Goal: Information Seeking & Learning: Learn about a topic

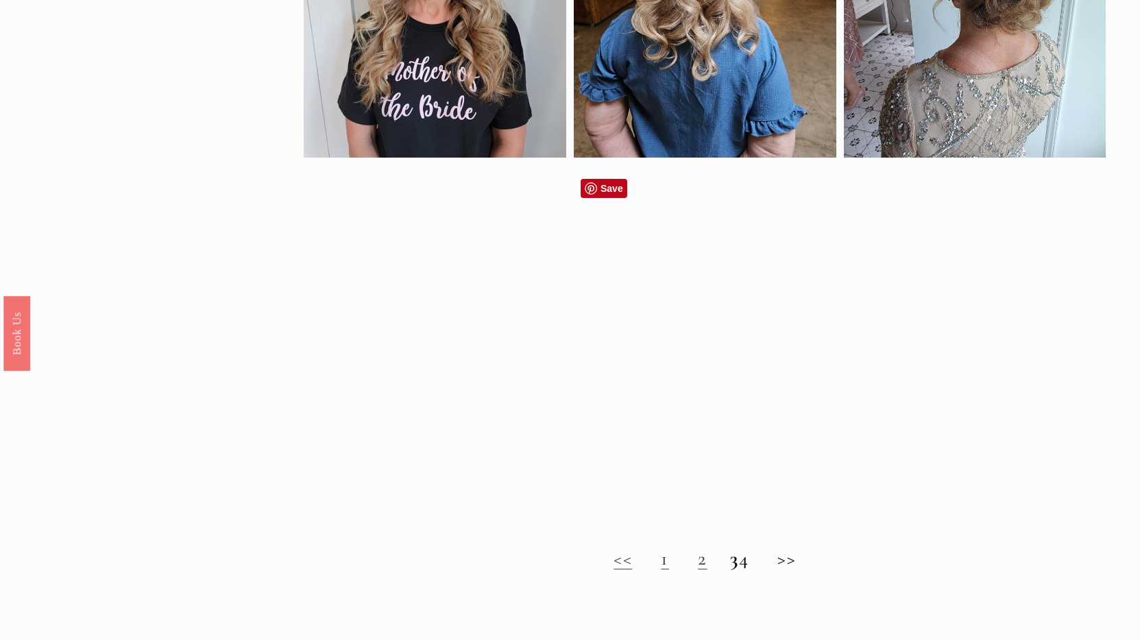
scroll to position [1158, 0]
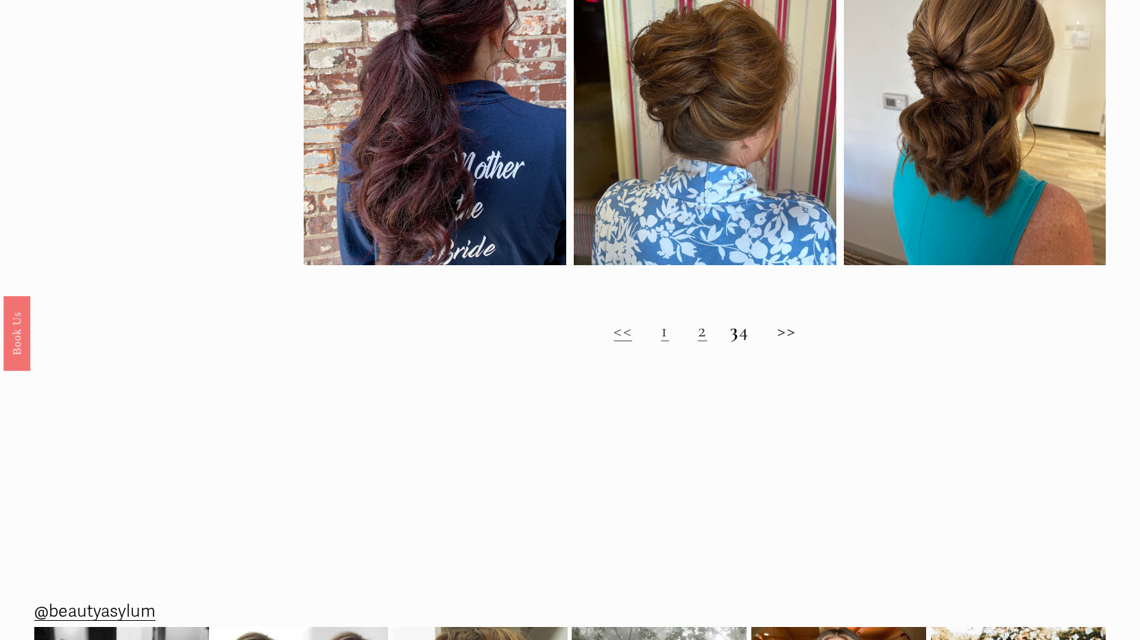
click at [794, 342] on h2 "<< 1 2 3 4 >>" at bounding box center [705, 330] width 802 height 23
click at [650, 342] on h2 "<< 1 2 3 4 >>" at bounding box center [705, 330] width 802 height 23
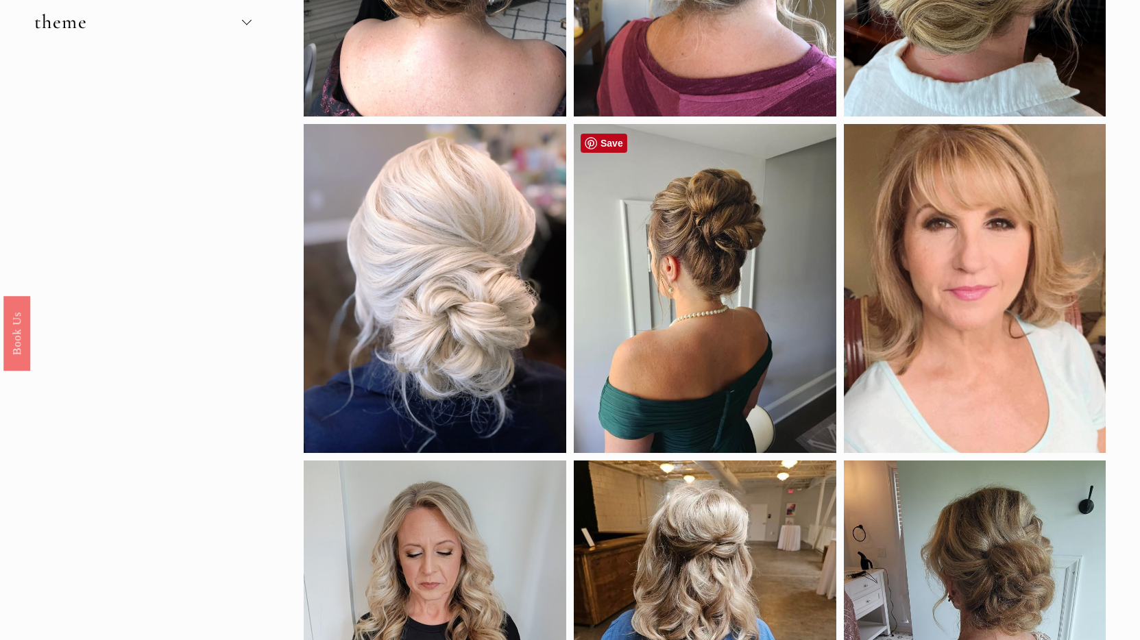
scroll to position [334, 0]
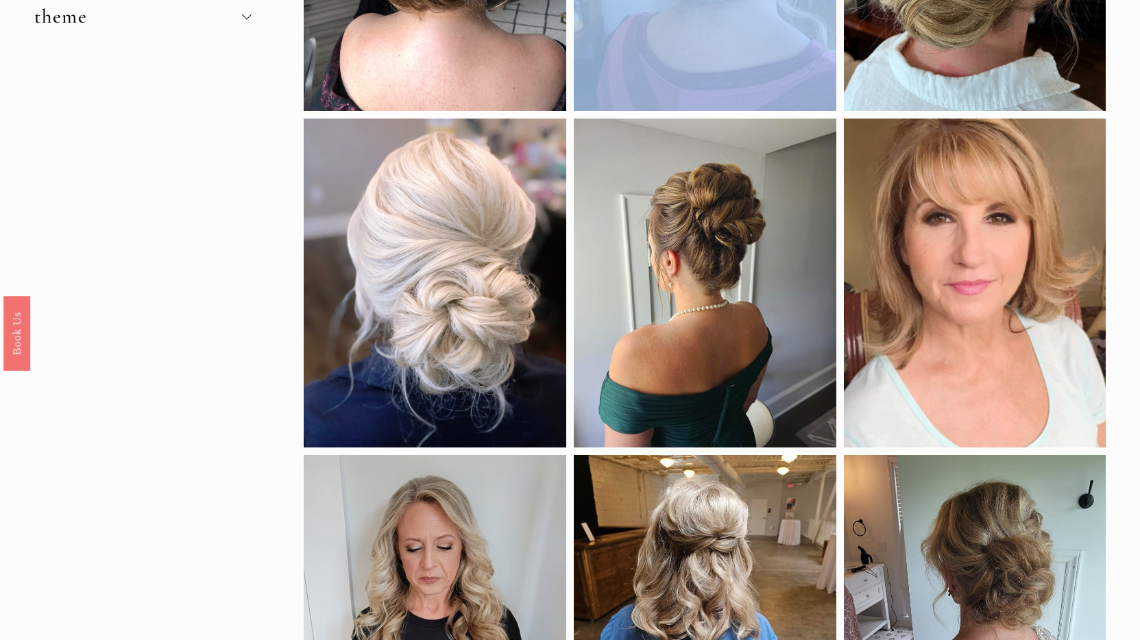
drag, startPoint x: 709, startPoint y: 206, endPoint x: 928, endPoint y: 330, distance: 251.7
click at [1100, 379] on div "by style braids down half up updo color black blonde brunette red density fine …" at bounding box center [570, 558] width 1140 height 1490
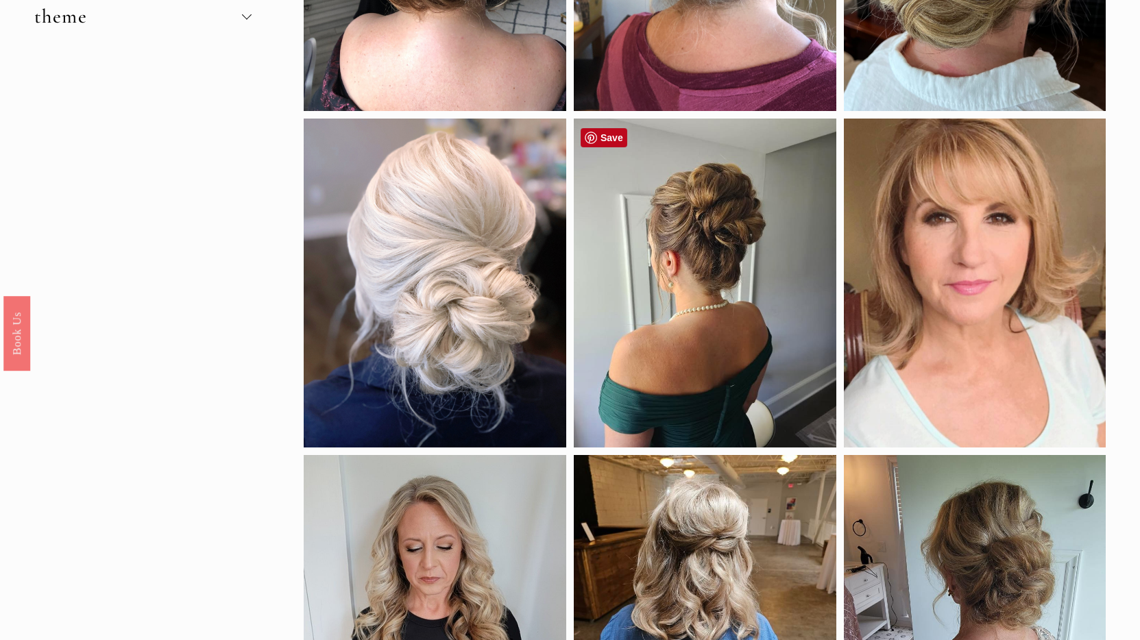
click at [679, 282] on div at bounding box center [705, 283] width 263 height 329
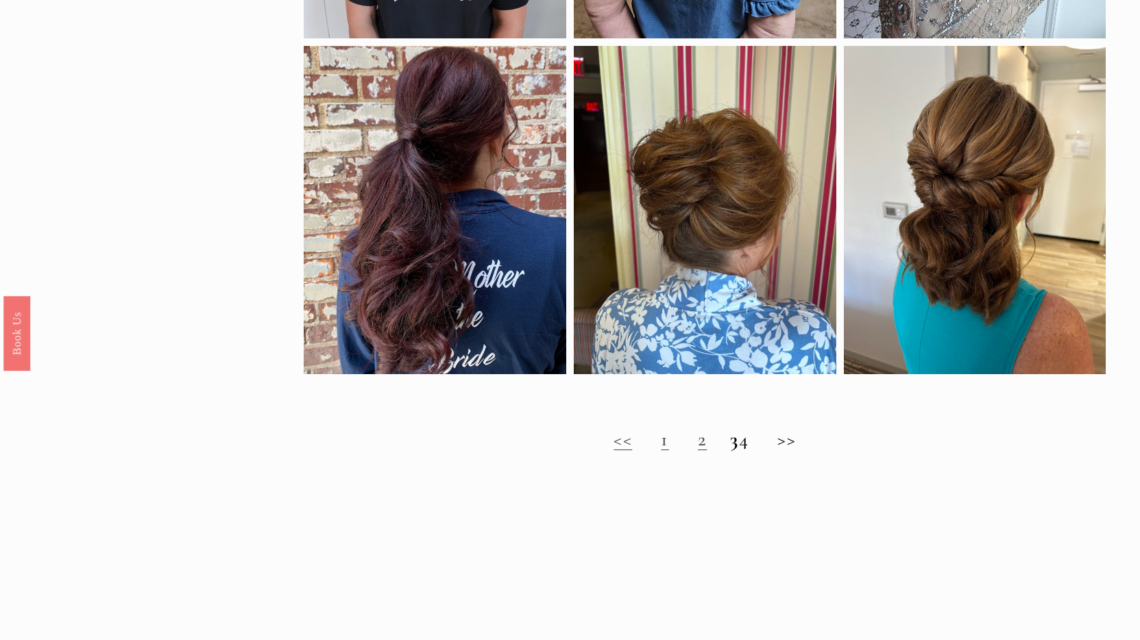
scroll to position [1178, 0]
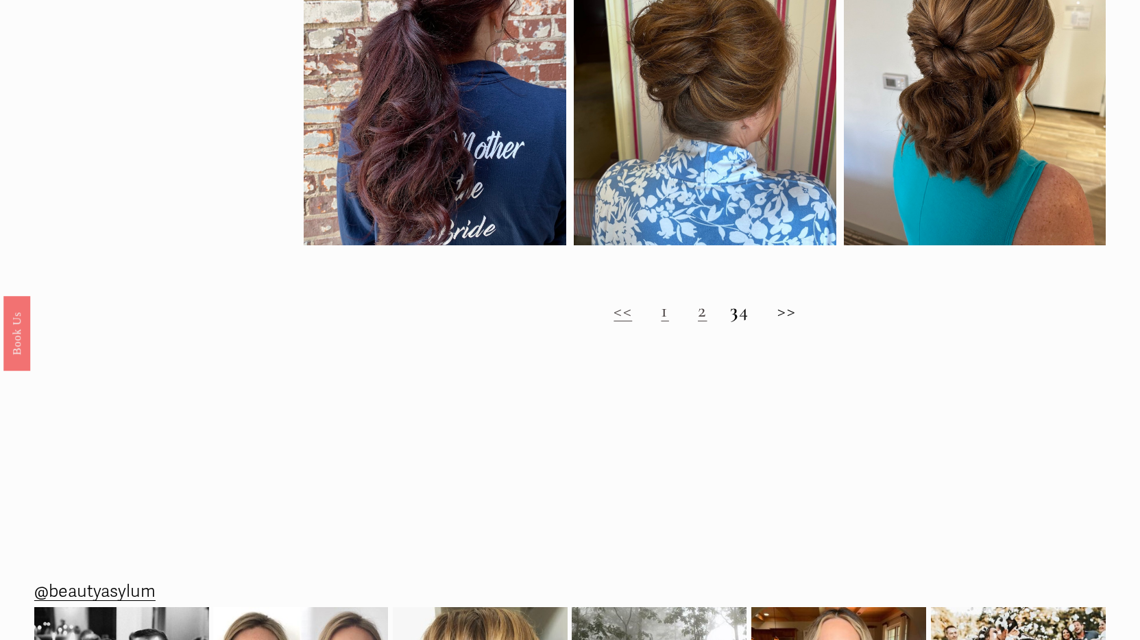
click at [730, 322] on strong "3" at bounding box center [734, 310] width 8 height 24
click at [753, 322] on h2 "<< 1 2 3 4 >>" at bounding box center [705, 310] width 802 height 23
click at [661, 322] on link "1" at bounding box center [665, 310] width 8 height 24
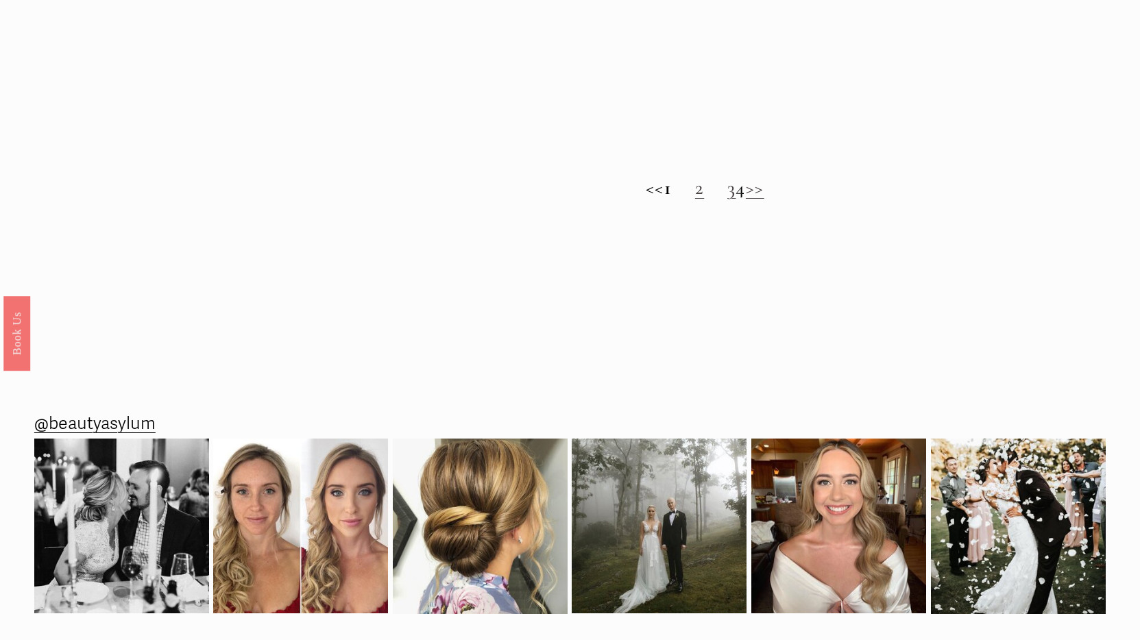
scroll to position [1230, 0]
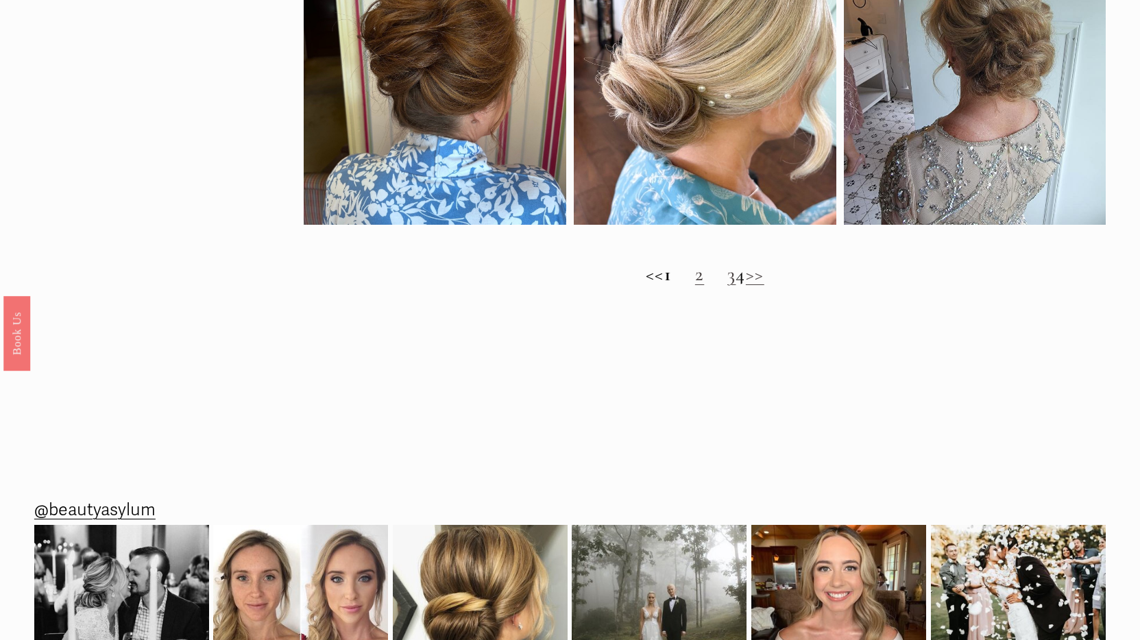
click at [695, 286] on link "2" at bounding box center [699, 274] width 9 height 24
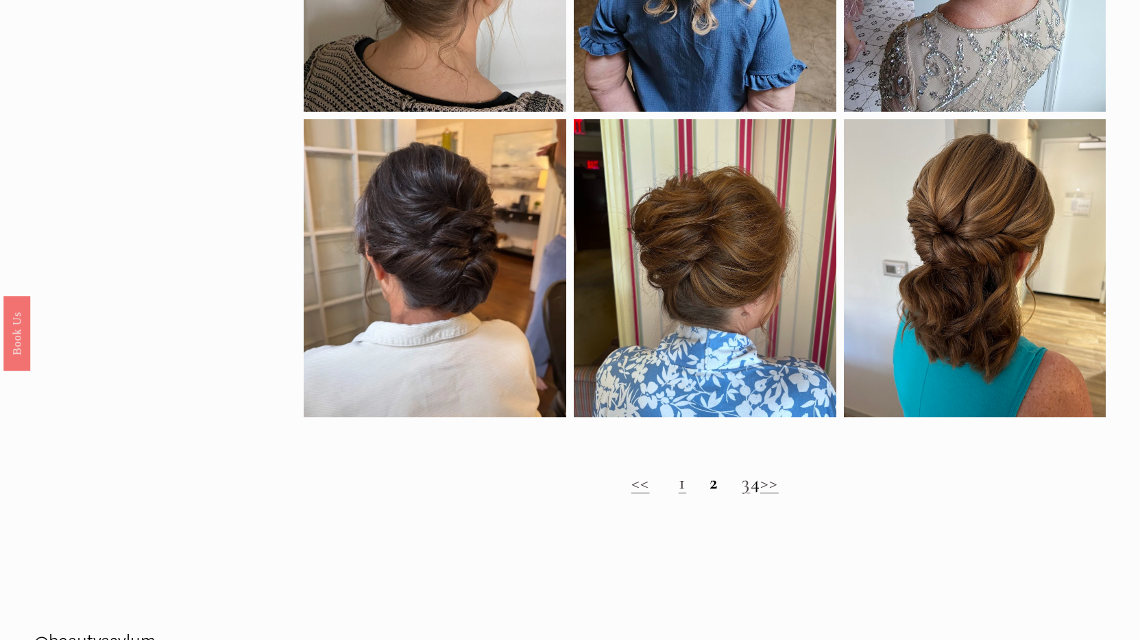
scroll to position [1038, 0]
click at [742, 493] on link "3" at bounding box center [746, 481] width 8 height 24
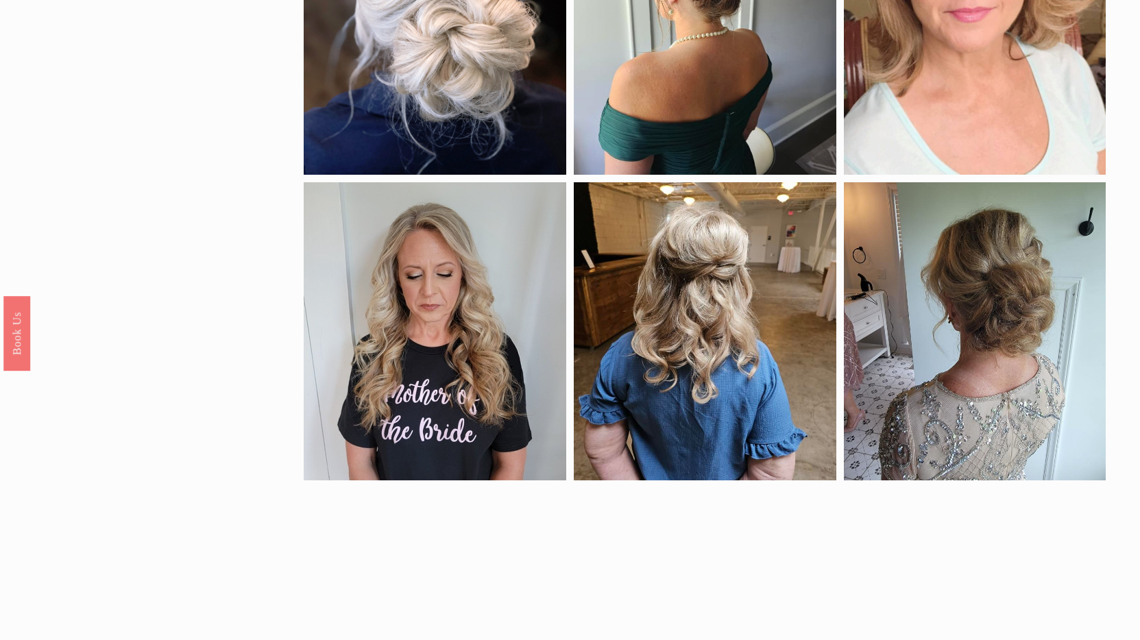
scroll to position [1021, 0]
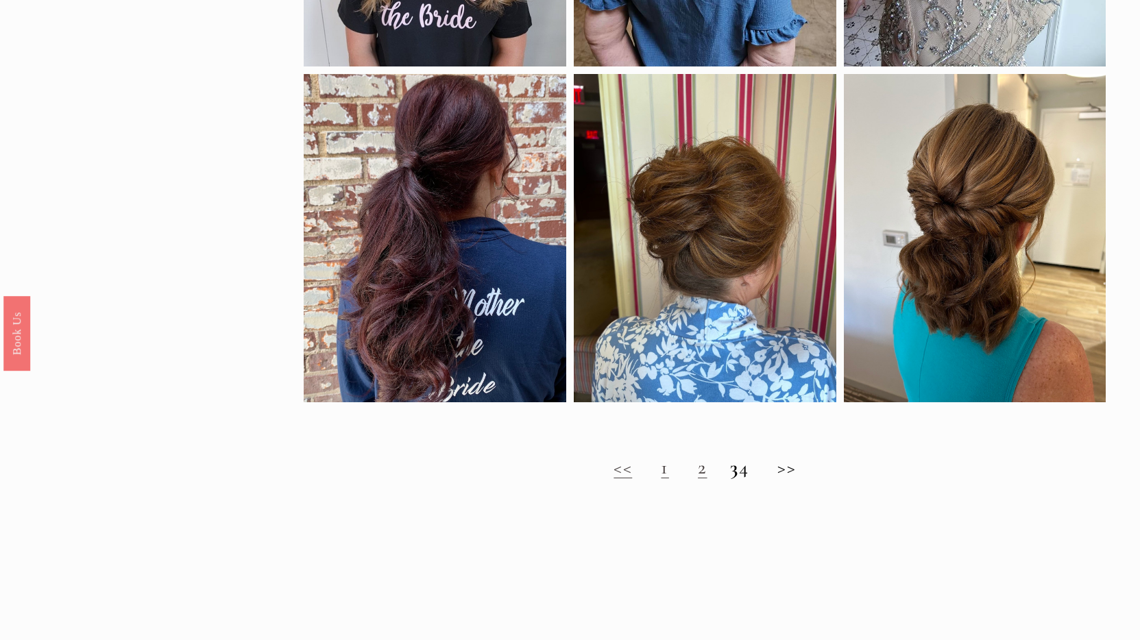
click at [760, 479] on h2 "<< 1 2 3 4 >>" at bounding box center [705, 467] width 802 height 23
click at [754, 479] on h2 "<< 1 2 3 4 >>" at bounding box center [705, 467] width 802 height 23
click at [753, 479] on h2 "<< 1 2 3 4 >>" at bounding box center [705, 467] width 802 height 23
click at [756, 479] on h2 "<< 1 2 3 4 >>" at bounding box center [705, 467] width 802 height 23
click at [753, 479] on h2 "<< 1 2 3 4 >>" at bounding box center [705, 467] width 802 height 23
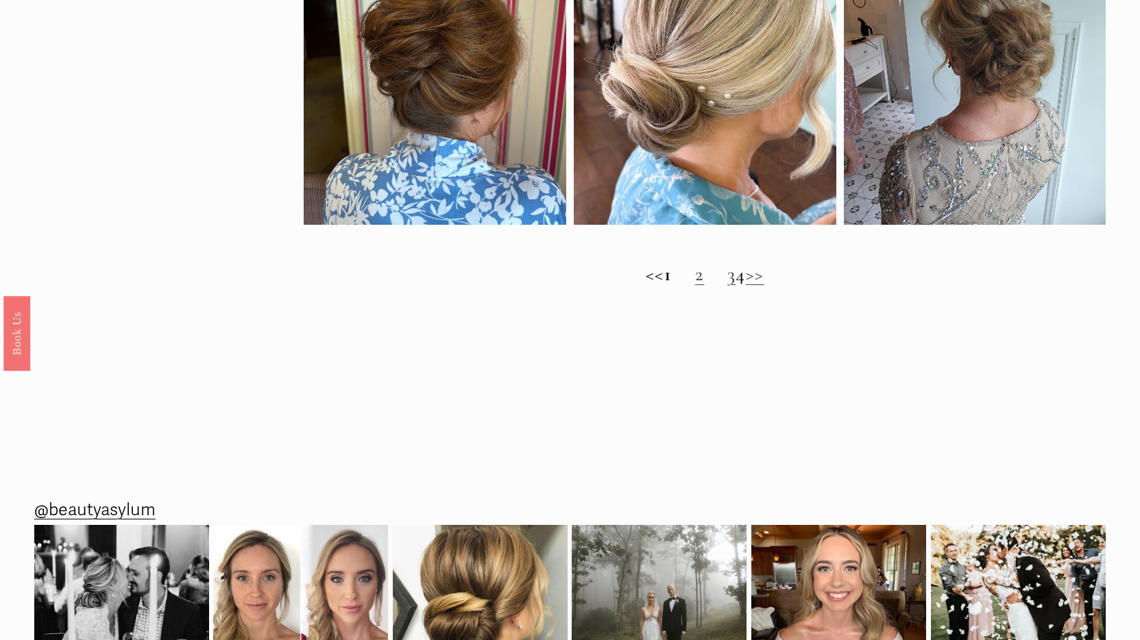
scroll to position [535, 0]
